Goal: Book appointment/travel/reservation

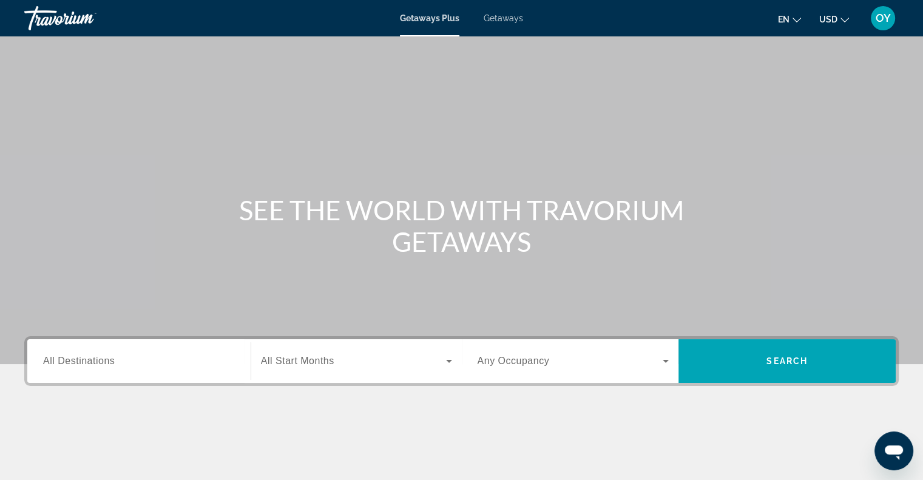
click at [843, 20] on icon "Change currency" at bounding box center [845, 20] width 8 height 5
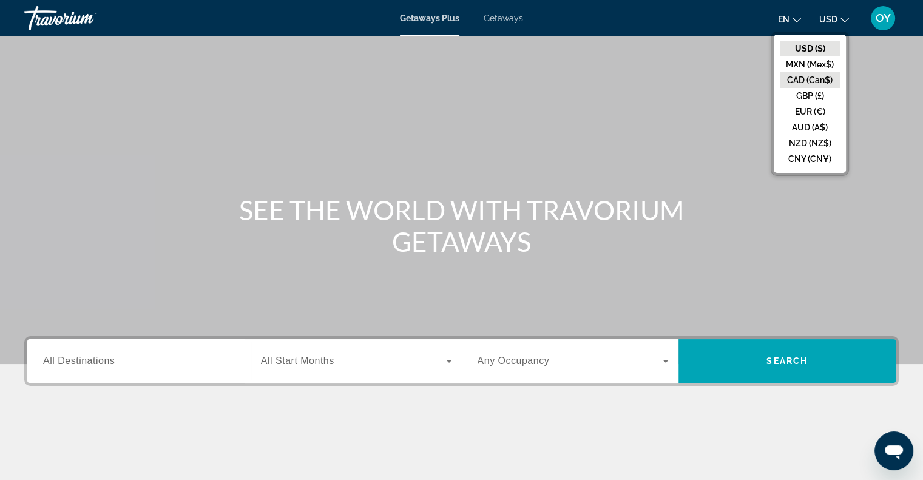
click at [800, 83] on button "CAD (Can$)" at bounding box center [810, 80] width 60 height 16
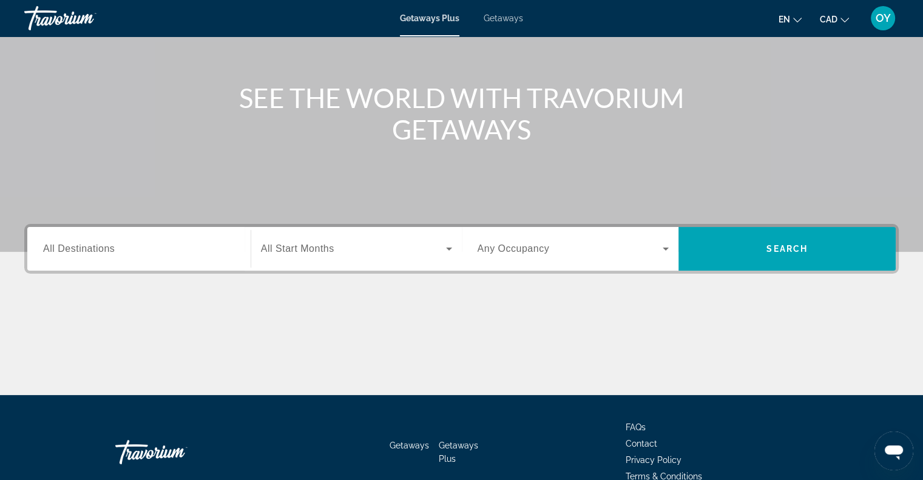
scroll to position [175, 0]
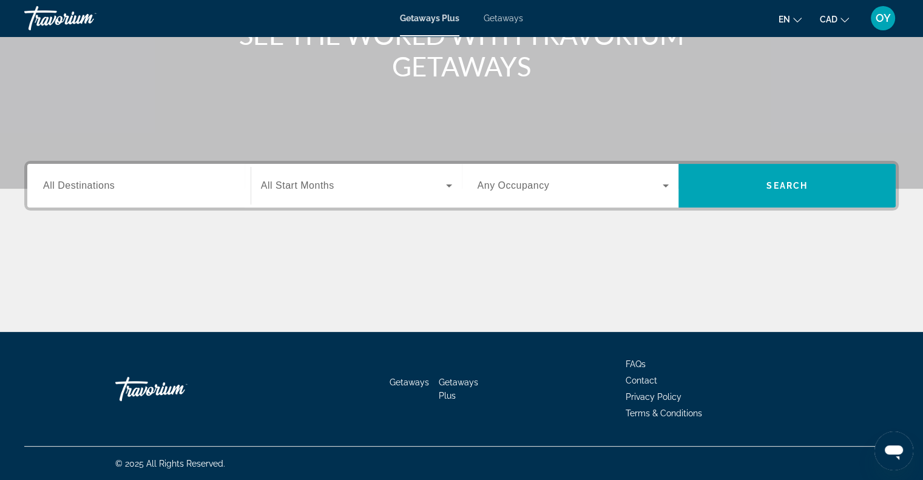
click at [134, 177] on div "Search widget" at bounding box center [139, 186] width 192 height 35
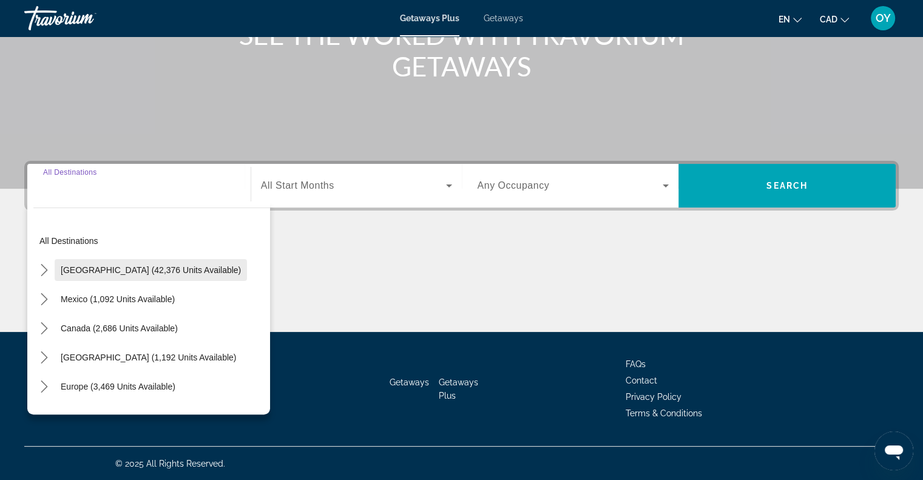
click at [175, 263] on span "Select destination: United States (42,376 units available)" at bounding box center [151, 270] width 192 height 29
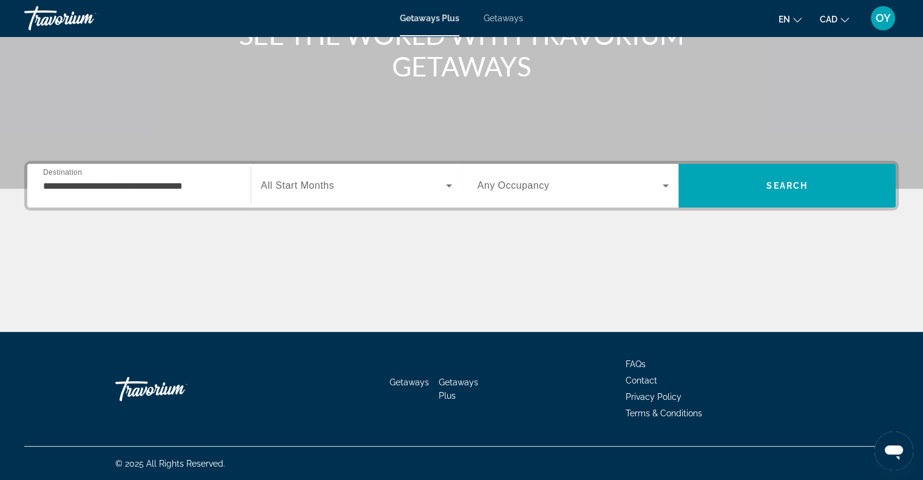
click at [313, 192] on div "Search widget" at bounding box center [356, 186] width 191 height 34
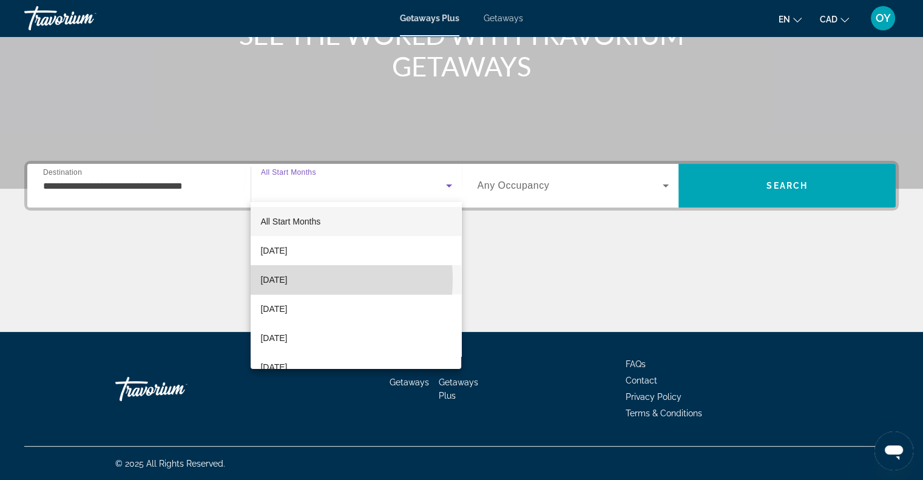
click at [287, 280] on span "[DATE]" at bounding box center [273, 280] width 27 height 15
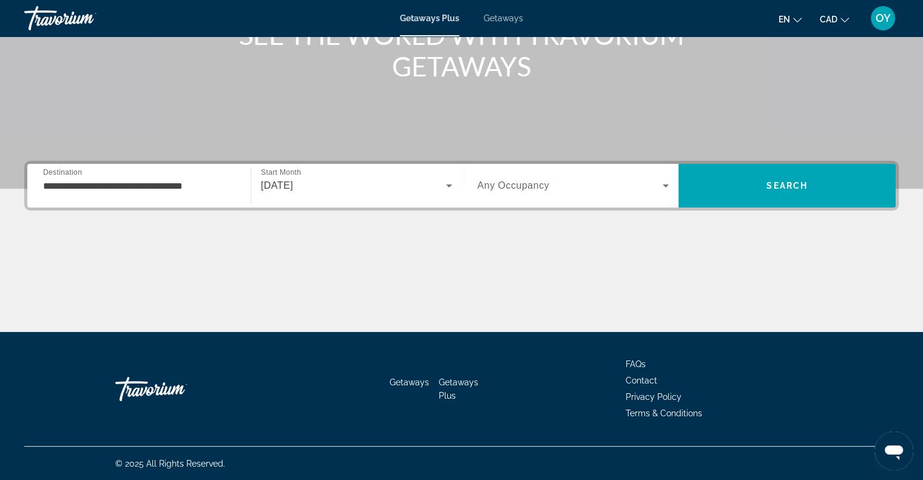
click at [510, 181] on span "Any Occupancy" at bounding box center [514, 185] width 72 height 10
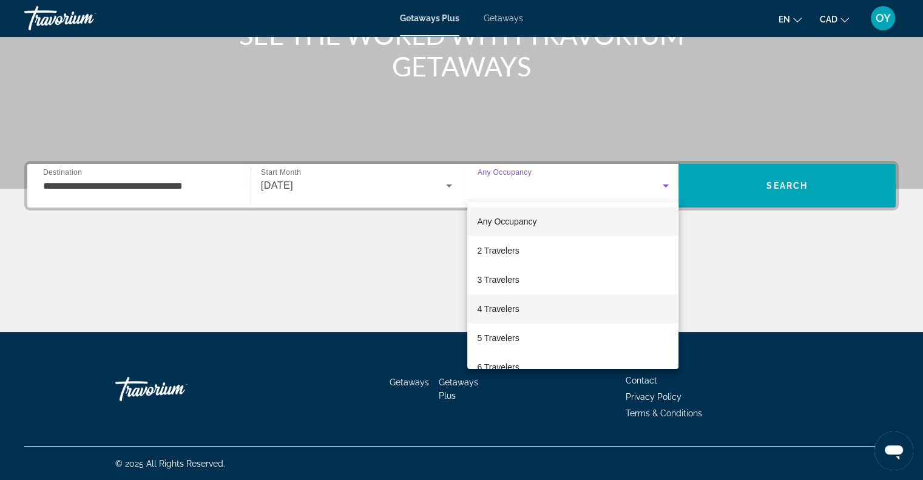
click at [505, 312] on span "4 Travelers" at bounding box center [498, 309] width 42 height 15
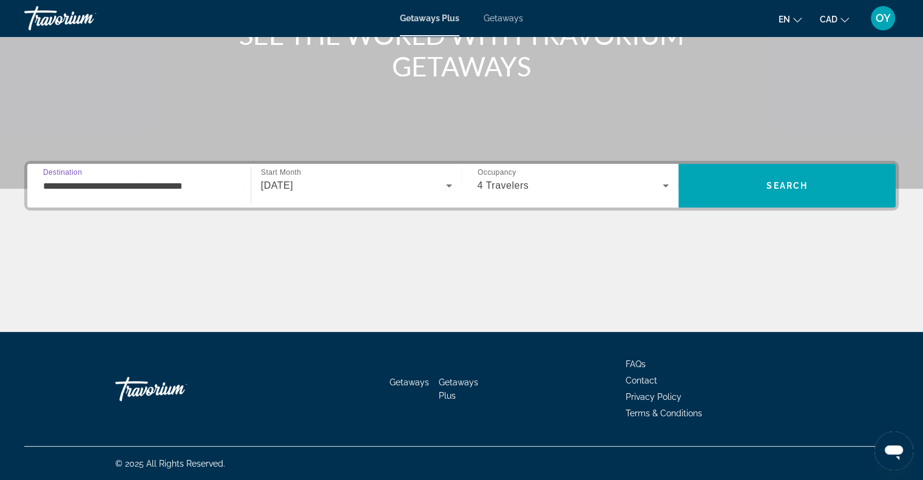
click at [97, 191] on input "**********" at bounding box center [139, 186] width 192 height 15
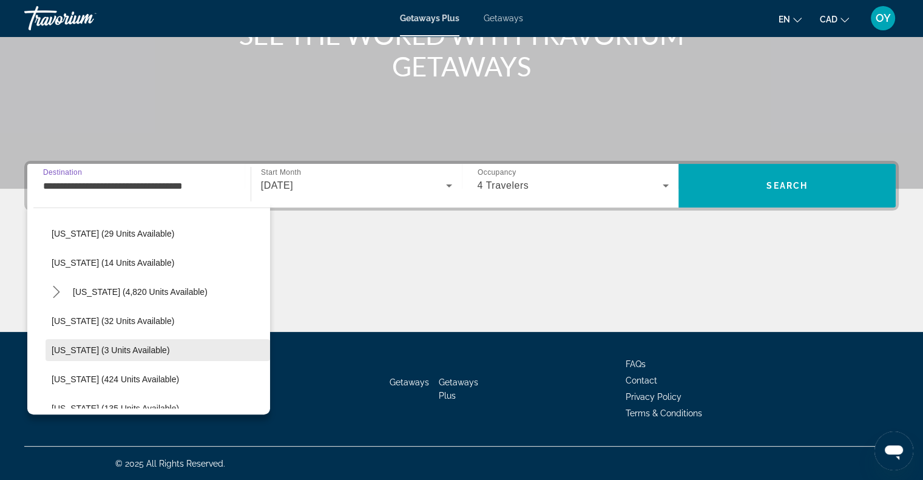
scroll to position [243, 0]
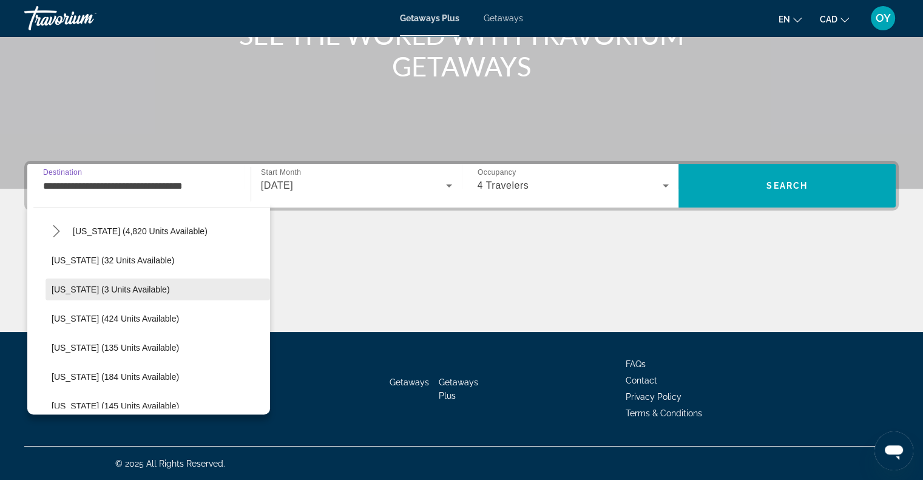
click at [122, 288] on span "[US_STATE] (3 units available)" at bounding box center [111, 290] width 118 height 10
type input "**********"
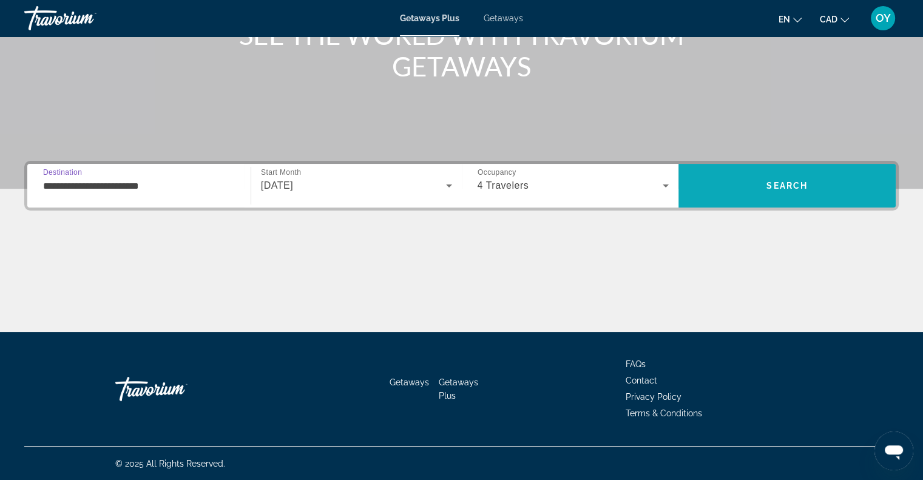
click at [801, 187] on span "Search" at bounding box center [787, 186] width 41 height 10
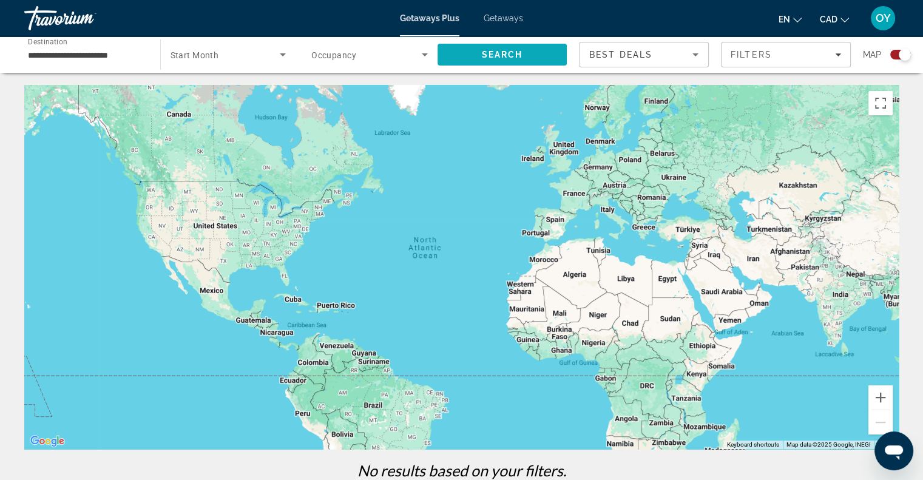
click at [512, 56] on span "Search" at bounding box center [501, 55] width 41 height 10
click at [895, 54] on div "Search widget" at bounding box center [900, 55] width 21 height 10
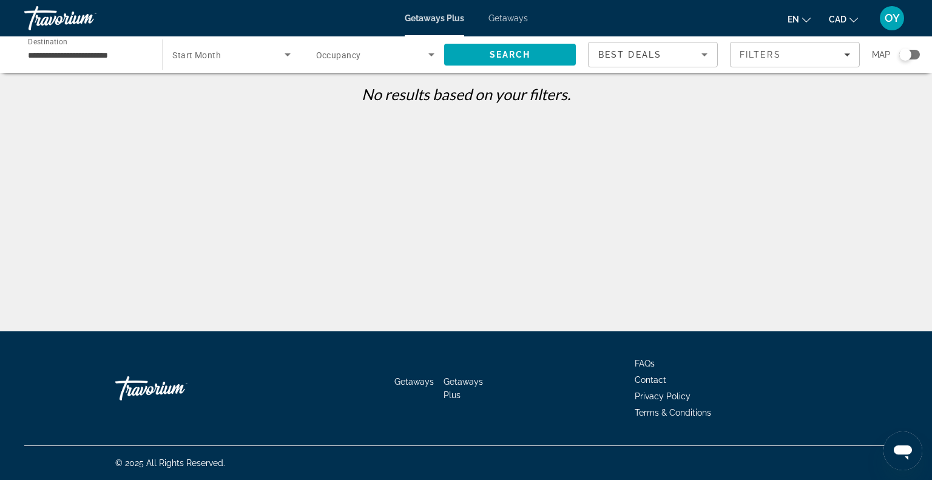
click at [100, 55] on input "**********" at bounding box center [87, 55] width 118 height 15
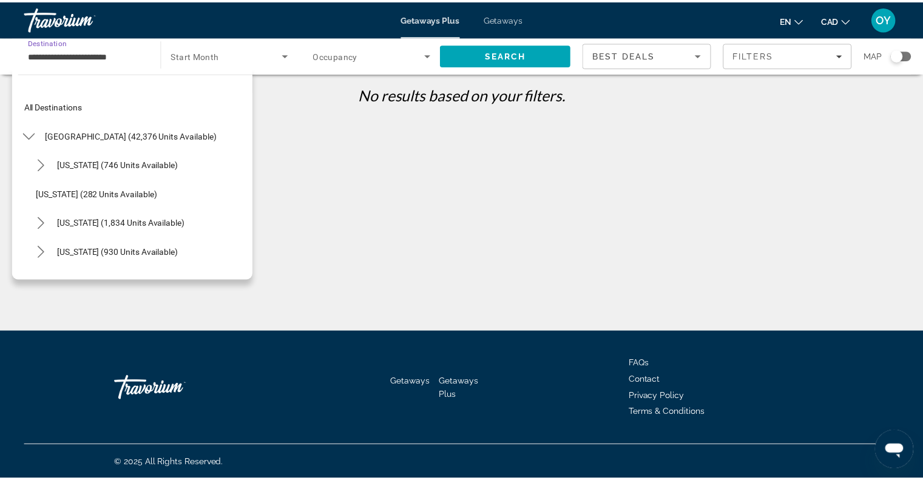
scroll to position [218, 0]
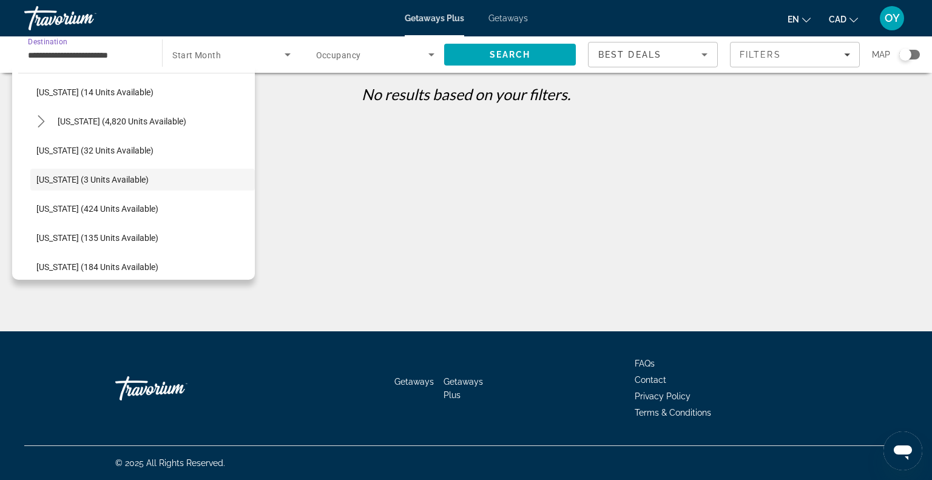
click at [427, 134] on div "**********" at bounding box center [466, 250] width 932 height 331
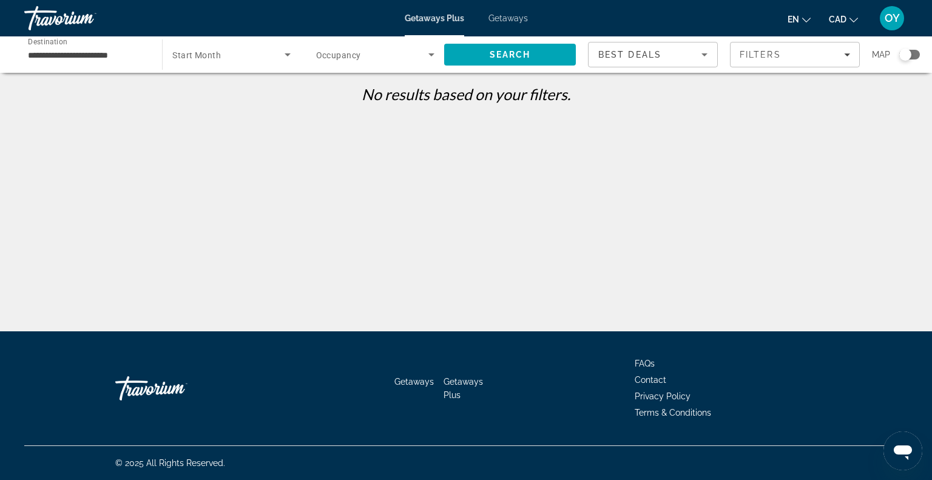
click at [203, 52] on span "Start Month" at bounding box center [196, 55] width 49 height 10
drag, startPoint x: 198, startPoint y: 99, endPoint x: 204, endPoint y: 95, distance: 6.9
click at [201, 99] on mat-option "All Start Months" at bounding box center [232, 90] width 138 height 29
click at [361, 55] on span "Search widget" at bounding box center [372, 54] width 112 height 15
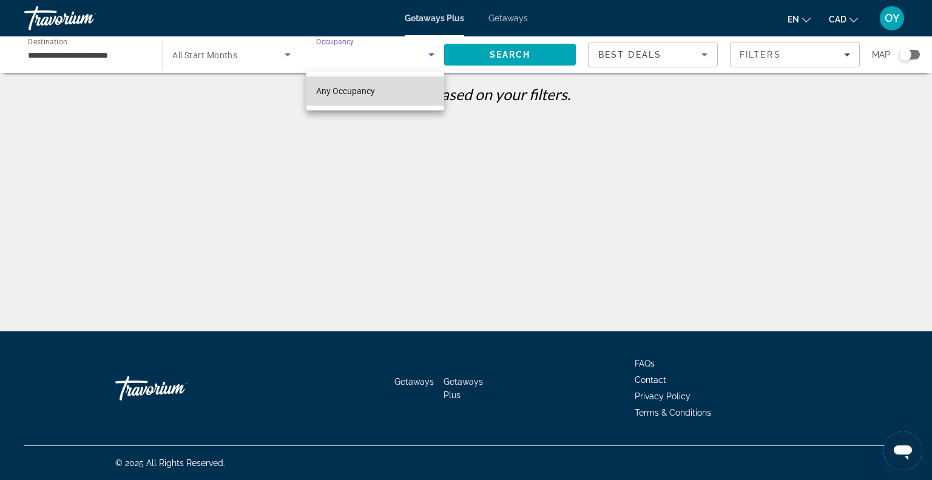
click at [344, 86] on span "Any Occupancy" at bounding box center [345, 91] width 59 height 10
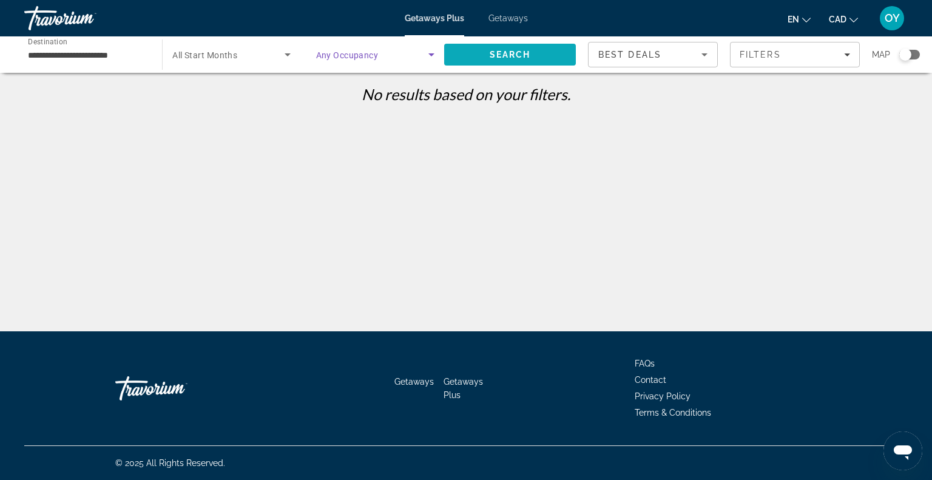
click at [525, 55] on span "Search" at bounding box center [510, 55] width 41 height 10
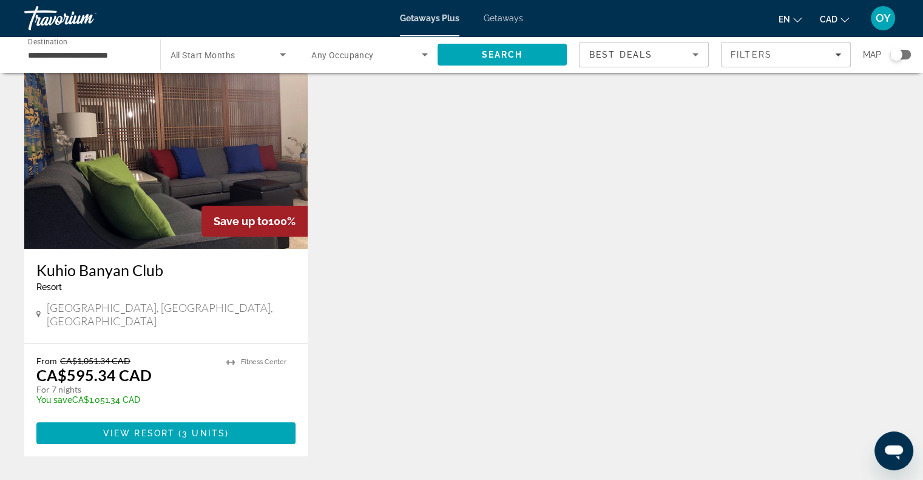
scroll to position [182, 0]
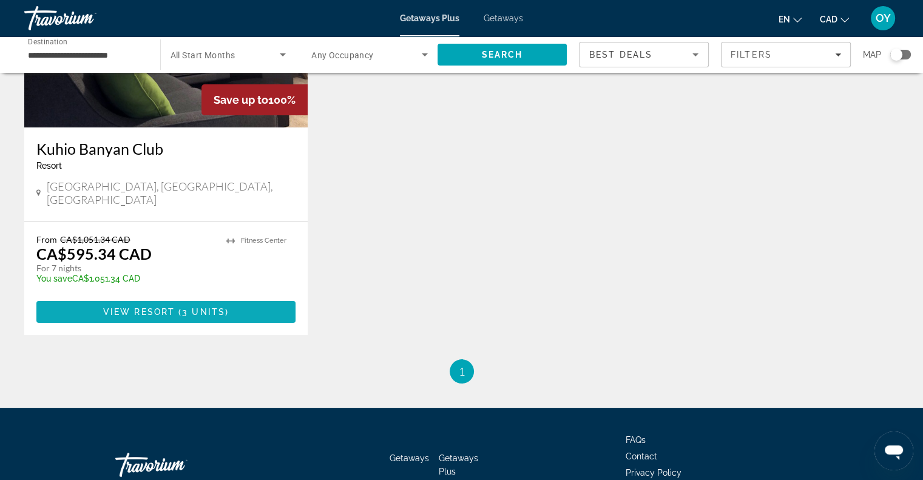
click at [201, 303] on span "Main content" at bounding box center [165, 311] width 259 height 29
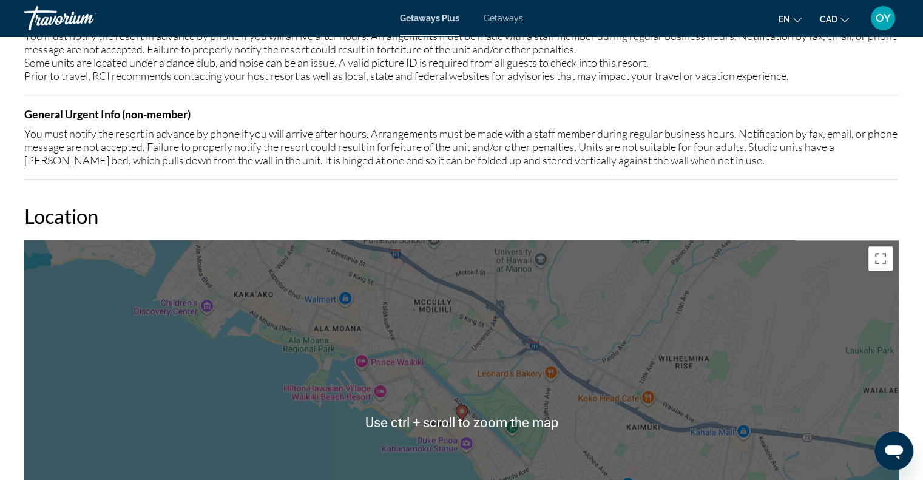
scroll to position [1457, 0]
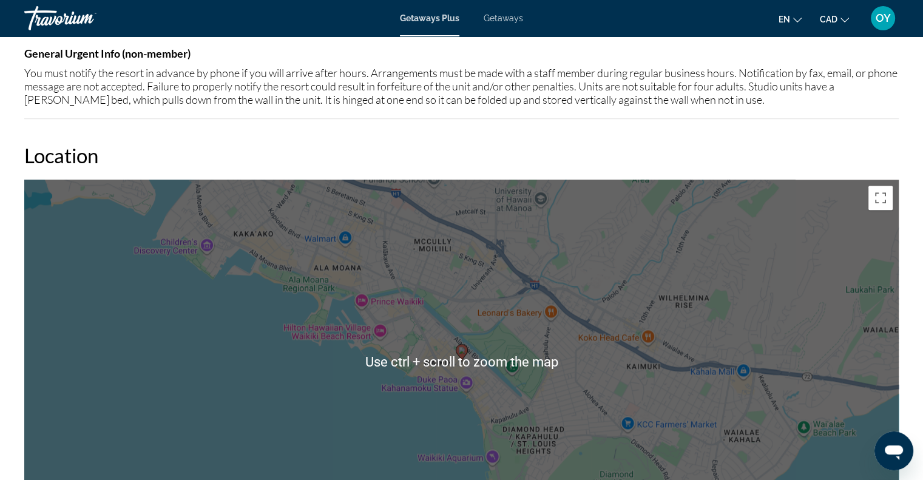
click at [593, 143] on h2 "Location" at bounding box center [461, 155] width 875 height 24
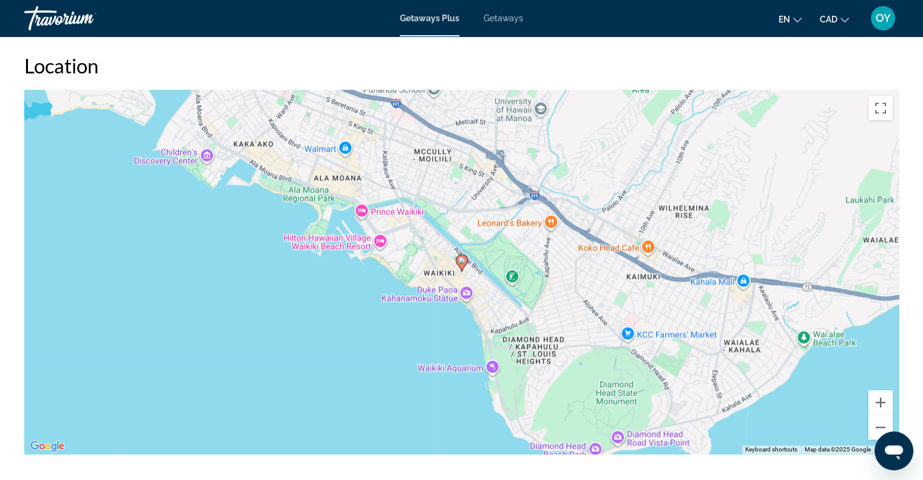
scroll to position [1578, 0]
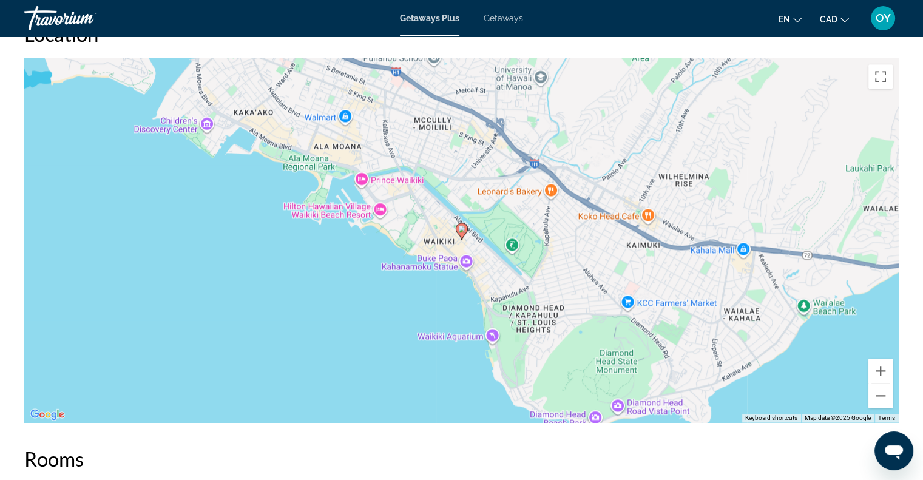
click at [459, 225] on image "Main content" at bounding box center [461, 228] width 7 height 7
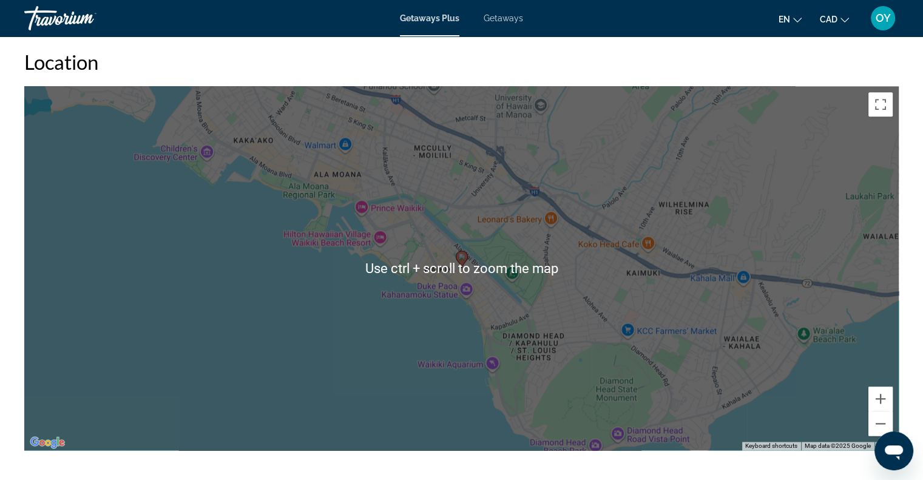
scroll to position [1639, 0]
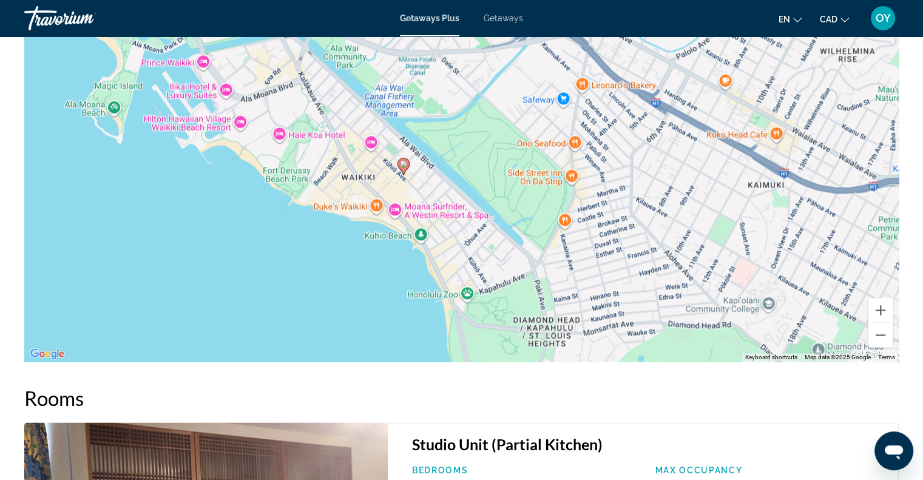
drag, startPoint x: 499, startPoint y: 187, endPoint x: 549, endPoint y: 273, distance: 99.8
click at [549, 273] on div "To activate drag with keyboard, press Alt + Enter. Once in keyboard drag state,…" at bounding box center [461, 180] width 875 height 364
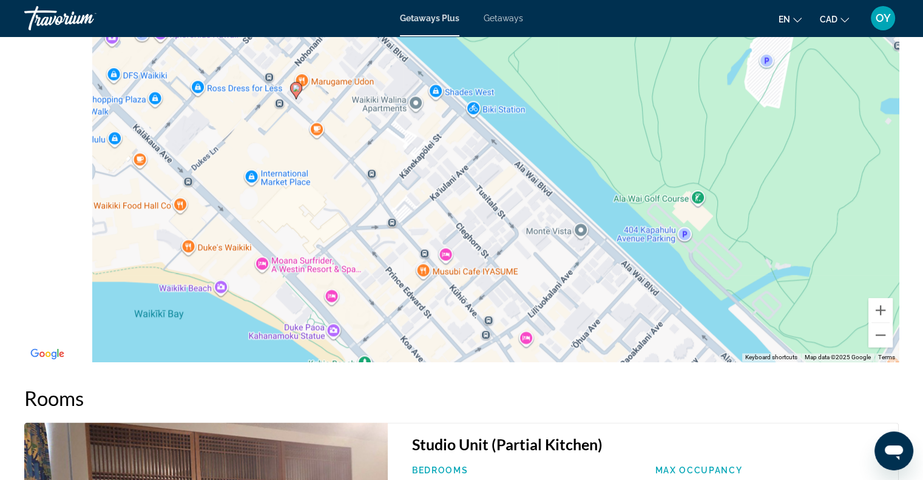
drag, startPoint x: 421, startPoint y: 160, endPoint x: 653, endPoint y: 283, distance: 263.4
click at [653, 283] on div "To activate drag with keyboard, press Alt + Enter. Once in keyboard drag state,…" at bounding box center [461, 180] width 875 height 364
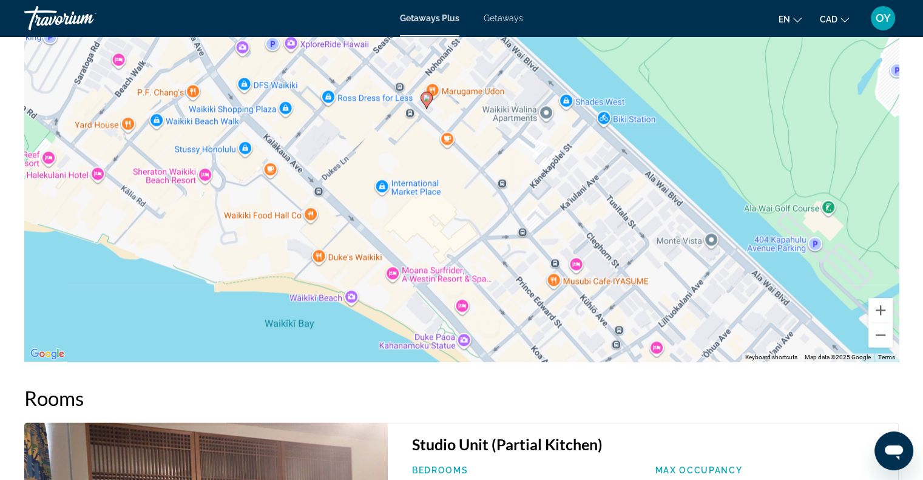
drag, startPoint x: 453, startPoint y: 206, endPoint x: 549, endPoint y: 189, distance: 96.9
click at [549, 192] on div "To activate drag with keyboard, press Alt + Enter. Once in keyboard drag state,…" at bounding box center [461, 180] width 875 height 364
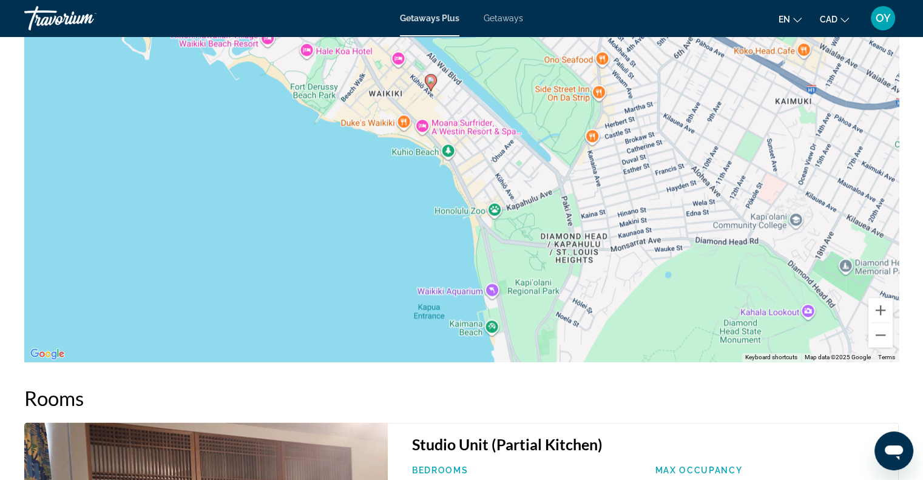
drag, startPoint x: 503, startPoint y: 147, endPoint x: 473, endPoint y: 132, distance: 33.4
click at [473, 132] on div "To activate drag with keyboard, press Alt + Enter. Once in keyboard drag state,…" at bounding box center [461, 180] width 875 height 364
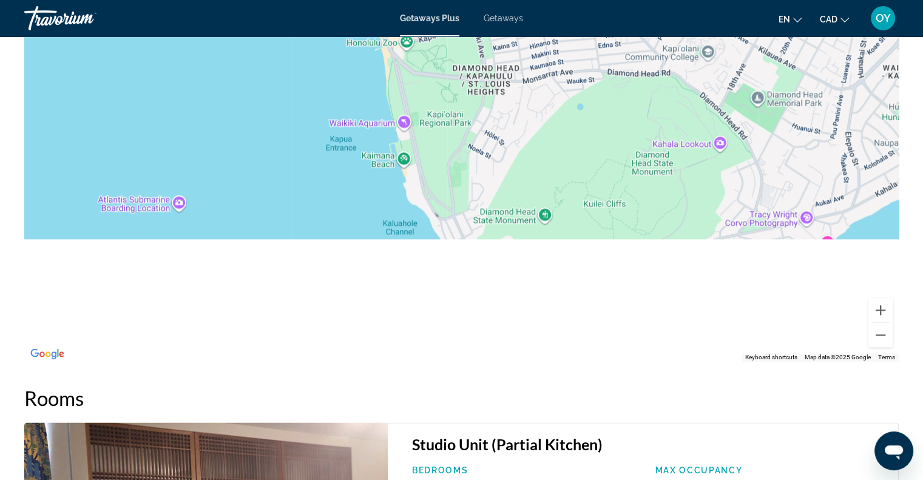
drag, startPoint x: 515, startPoint y: 266, endPoint x: 430, endPoint y: 92, distance: 193.8
click at [430, 93] on div "To activate drag with keyboard, press Alt + Enter. Once in keyboard drag state,…" at bounding box center [461, 180] width 875 height 364
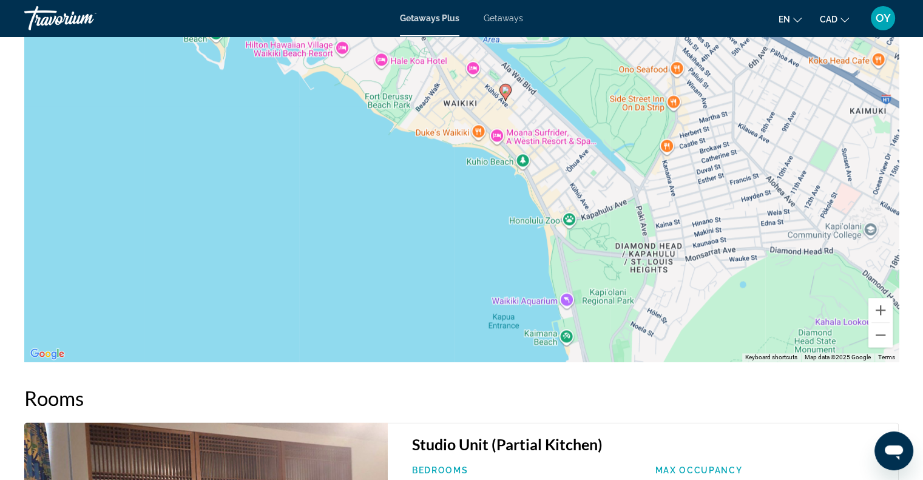
drag, startPoint x: 473, startPoint y: 126, endPoint x: 666, endPoint y: 327, distance: 278.6
click at [666, 327] on div "To activate drag with keyboard, press Alt + Enter. Once in keyboard drag state,…" at bounding box center [461, 180] width 875 height 364
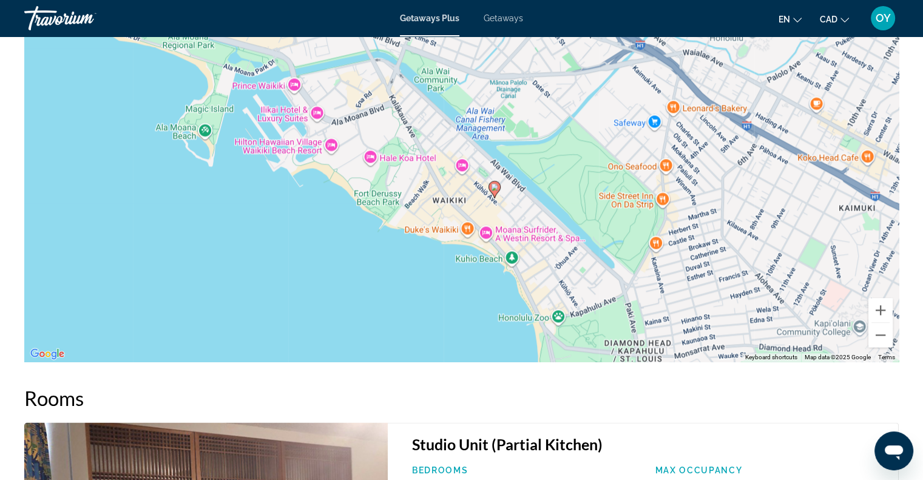
drag, startPoint x: 591, startPoint y: 239, endPoint x: 579, endPoint y: 337, distance: 99.1
click at [579, 337] on div "To activate drag with keyboard, press Alt + Enter. Once in keyboard drag state,…" at bounding box center [461, 180] width 875 height 364
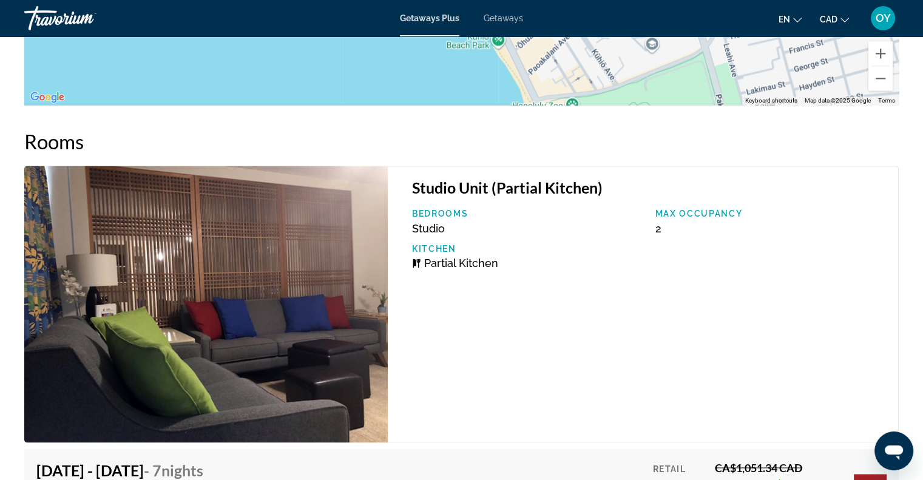
scroll to position [2003, 0]
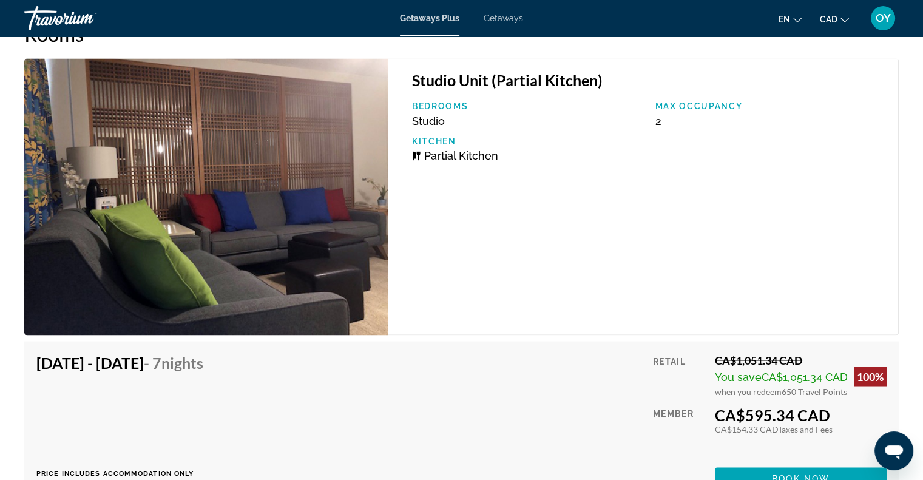
click at [339, 218] on img "Main content" at bounding box center [206, 196] width 364 height 277
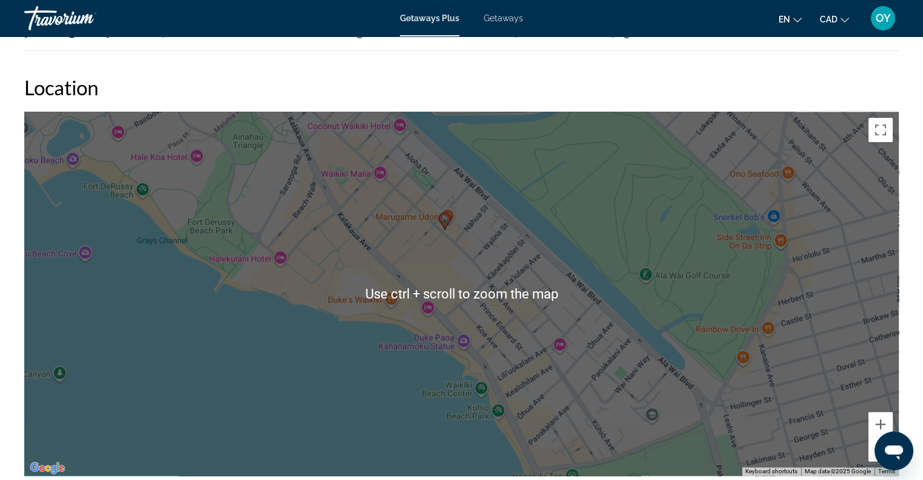
scroll to position [1523, 0]
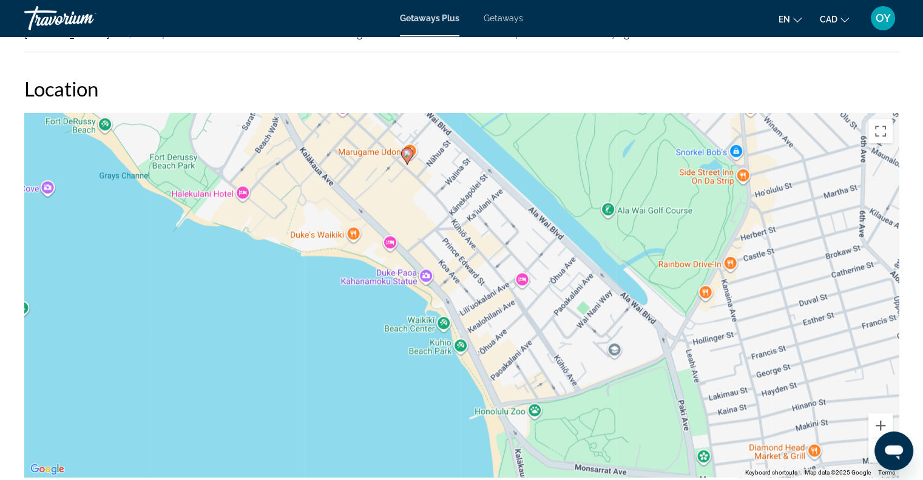
drag, startPoint x: 657, startPoint y: 329, endPoint x: 618, endPoint y: 263, distance: 76.7
click at [618, 263] on div "To activate drag with keyboard, press Alt + Enter. Once in keyboard drag state,…" at bounding box center [461, 295] width 875 height 364
click at [589, 310] on div "To activate drag with keyboard, press Alt + Enter. Once in keyboard drag state,…" at bounding box center [461, 295] width 875 height 364
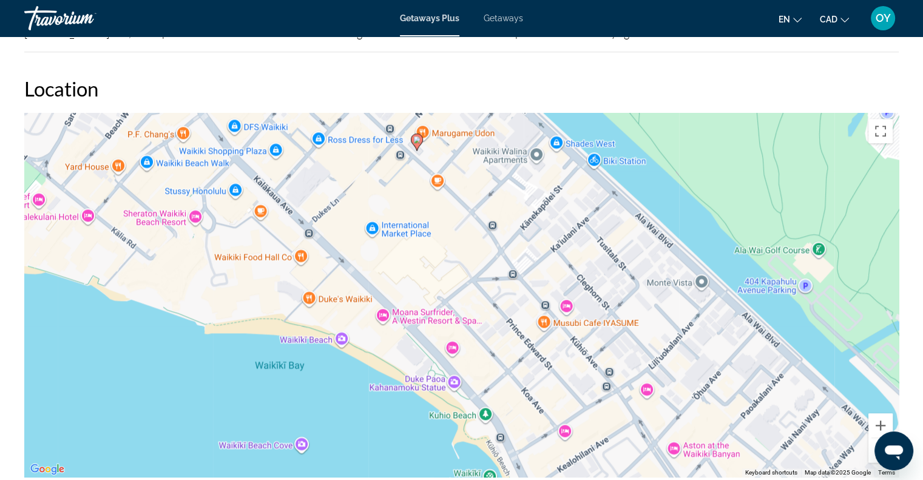
drag, startPoint x: 512, startPoint y: 243, endPoint x: 652, endPoint y: 350, distance: 176.3
click at [658, 362] on div "To activate drag with keyboard, press Alt + Enter. Once in keyboard drag state,…" at bounding box center [461, 295] width 875 height 364
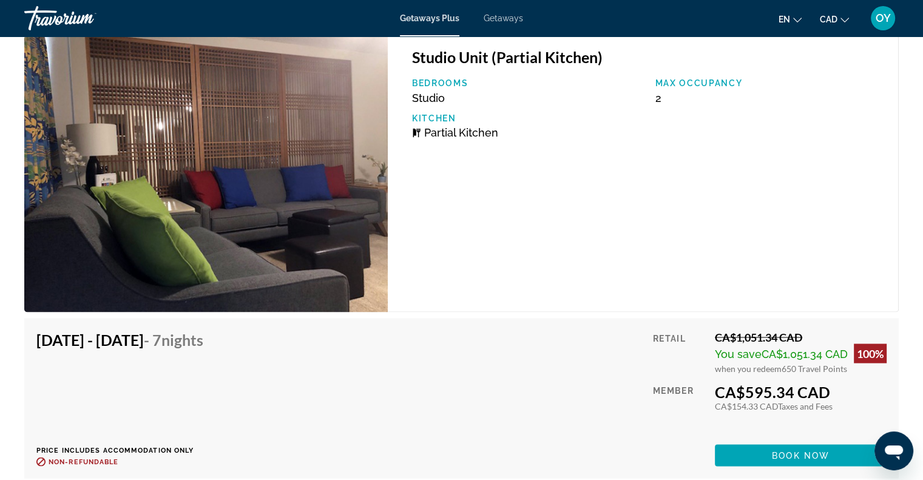
scroll to position [2009, 0]
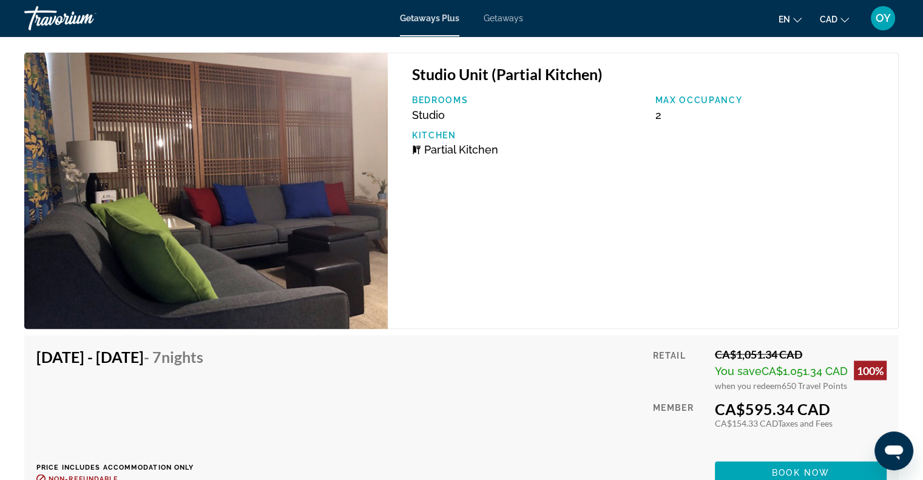
click at [243, 212] on img "Main content" at bounding box center [206, 190] width 364 height 277
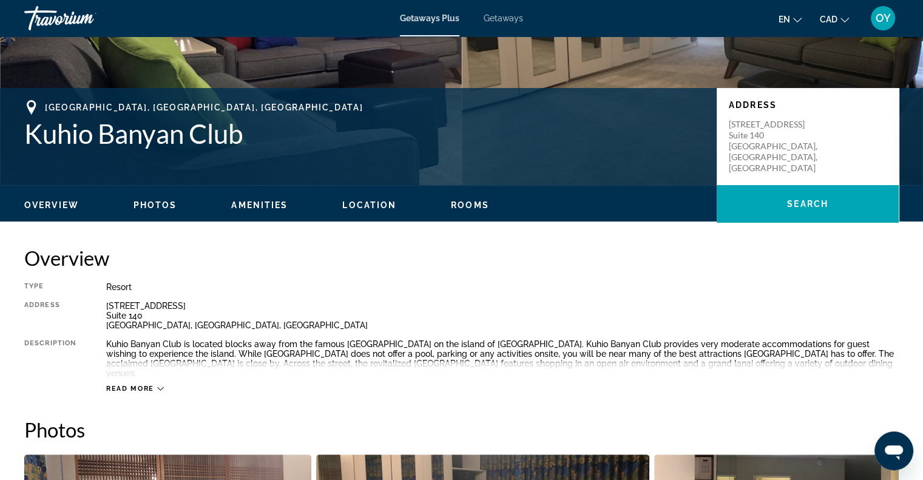
scroll to position [188, 0]
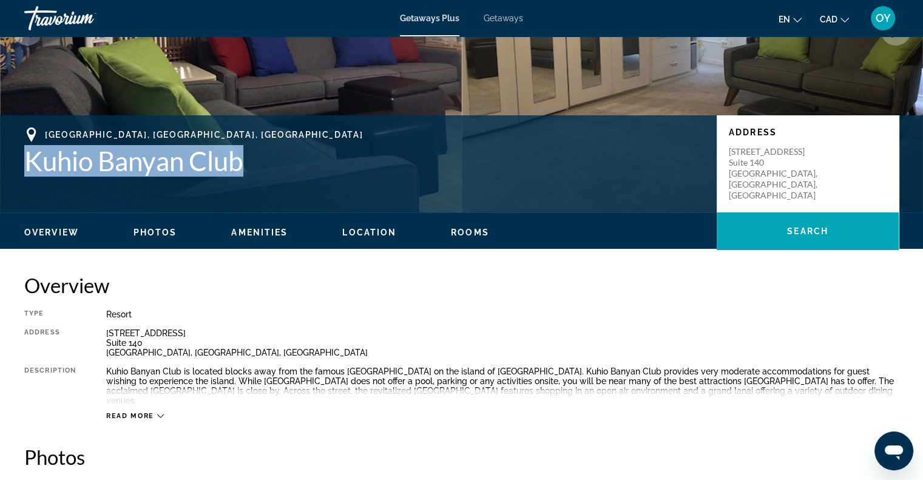
drag, startPoint x: 19, startPoint y: 157, endPoint x: 275, endPoint y: 162, distance: 256.2
click at [275, 162] on div "[GEOGRAPHIC_DATA], [GEOGRAPHIC_DATA], [GEOGRAPHIC_DATA] Kuhio Banyan Club Addre…" at bounding box center [461, 163] width 923 height 73
drag, startPoint x: 151, startPoint y: 230, endPoint x: 143, endPoint y: 234, distance: 8.4
click at [149, 230] on span "Photos" at bounding box center [156, 233] width 44 height 10
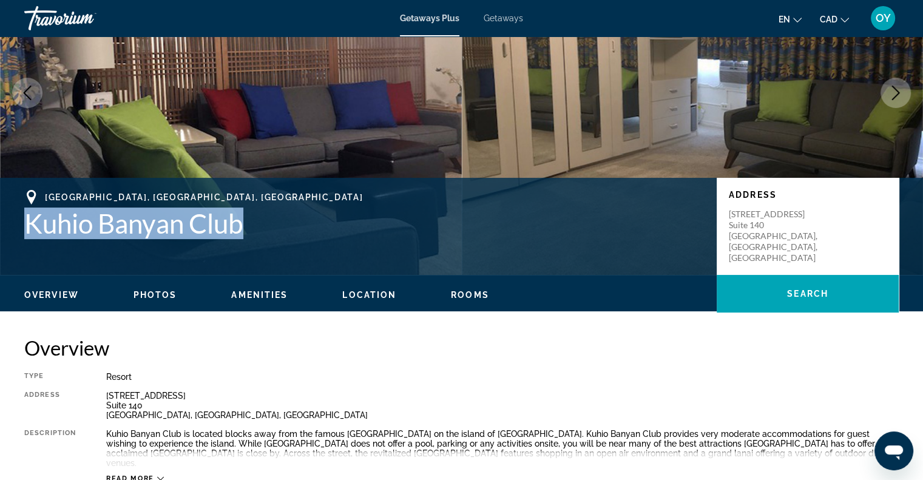
click at [146, 296] on span "Photos" at bounding box center [156, 295] width 44 height 10
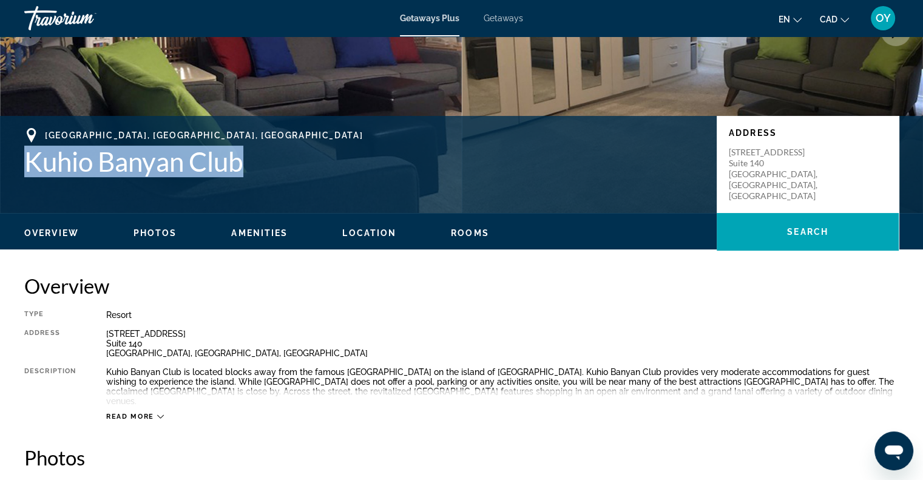
scroll to position [126, 0]
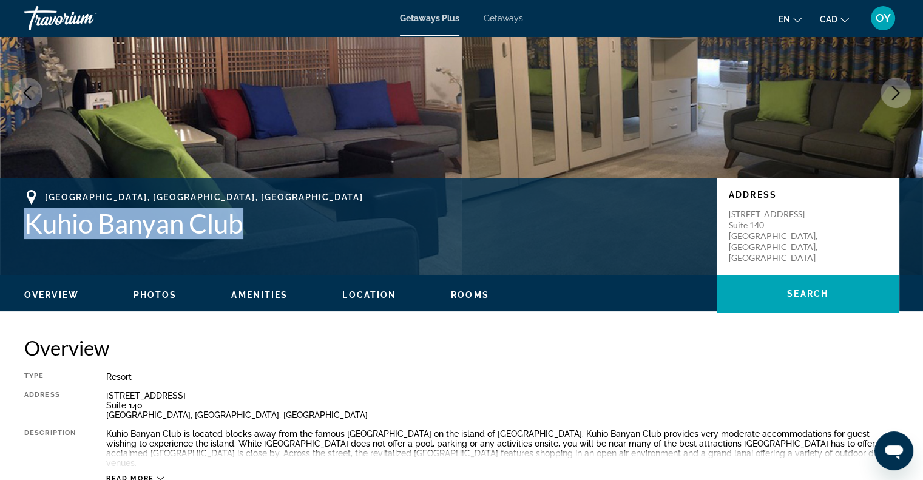
copy h1 "Kuhio Banyan Club"
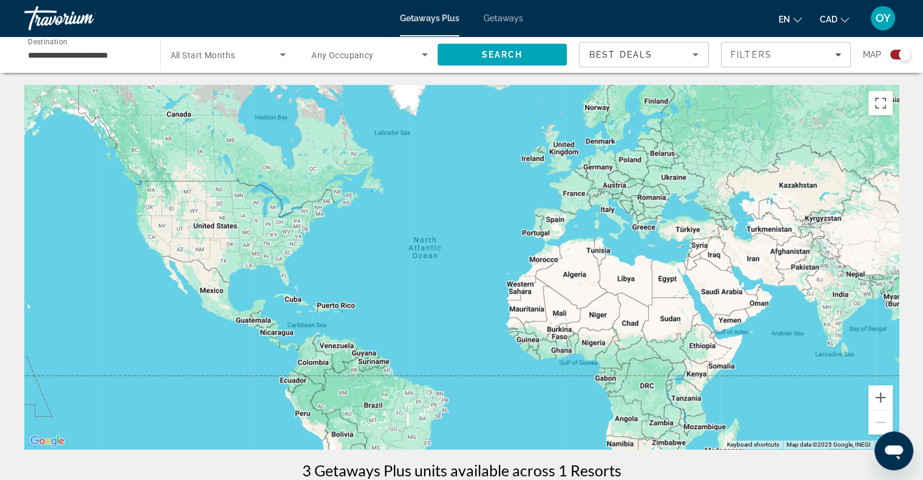
click at [896, 58] on div "Search widget" at bounding box center [900, 55] width 21 height 10
